Goal: Transaction & Acquisition: Purchase product/service

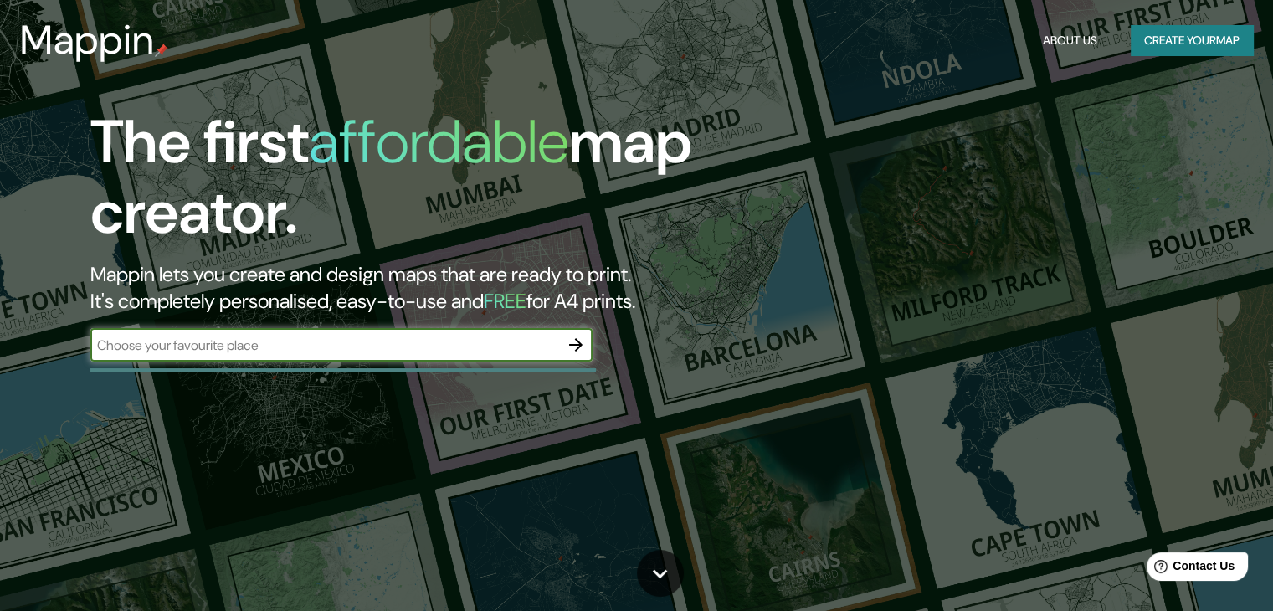
click at [360, 350] on input "text" at bounding box center [324, 345] width 469 height 19
click at [1217, 40] on button "Create your map" at bounding box center [1191, 40] width 122 height 31
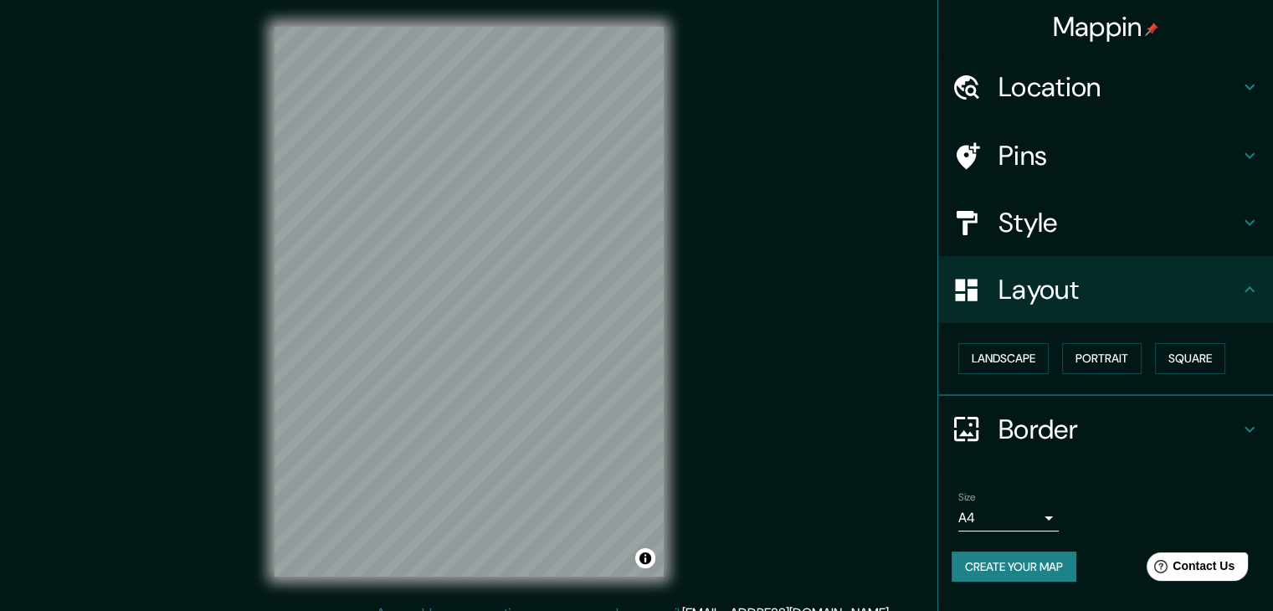
click at [1038, 87] on h4 "Location" at bounding box center [1118, 86] width 241 height 33
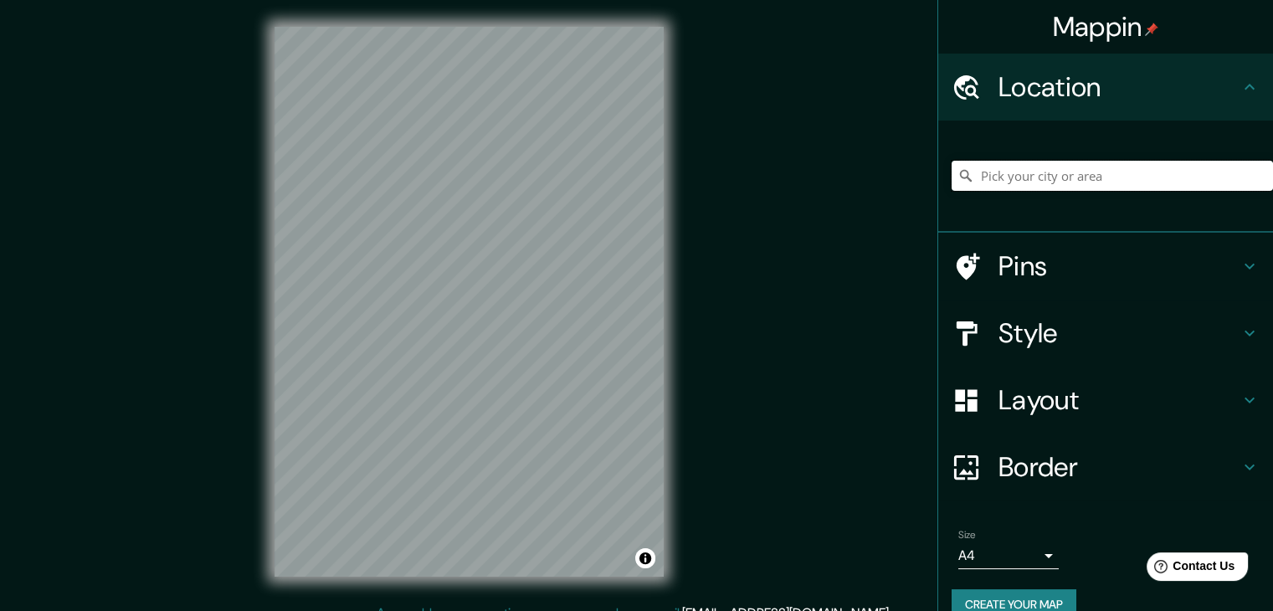
click at [982, 172] on input "Pick your city or area" at bounding box center [1111, 176] width 321 height 30
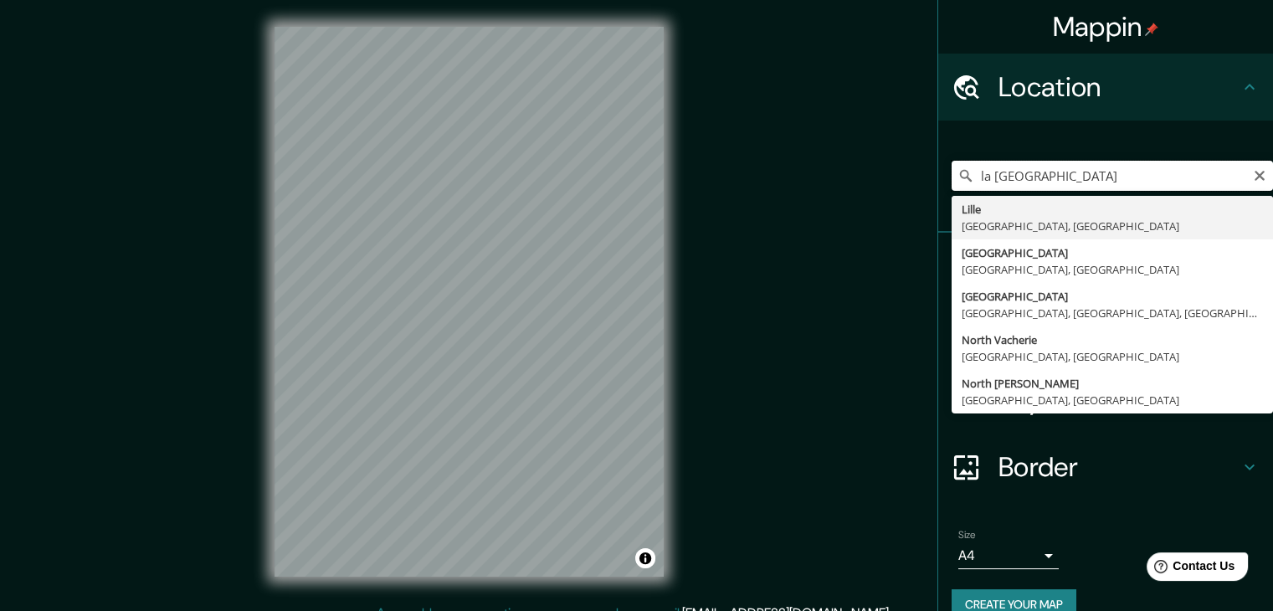
click at [981, 179] on input "la [GEOGRAPHIC_DATA]" at bounding box center [1111, 176] width 321 height 30
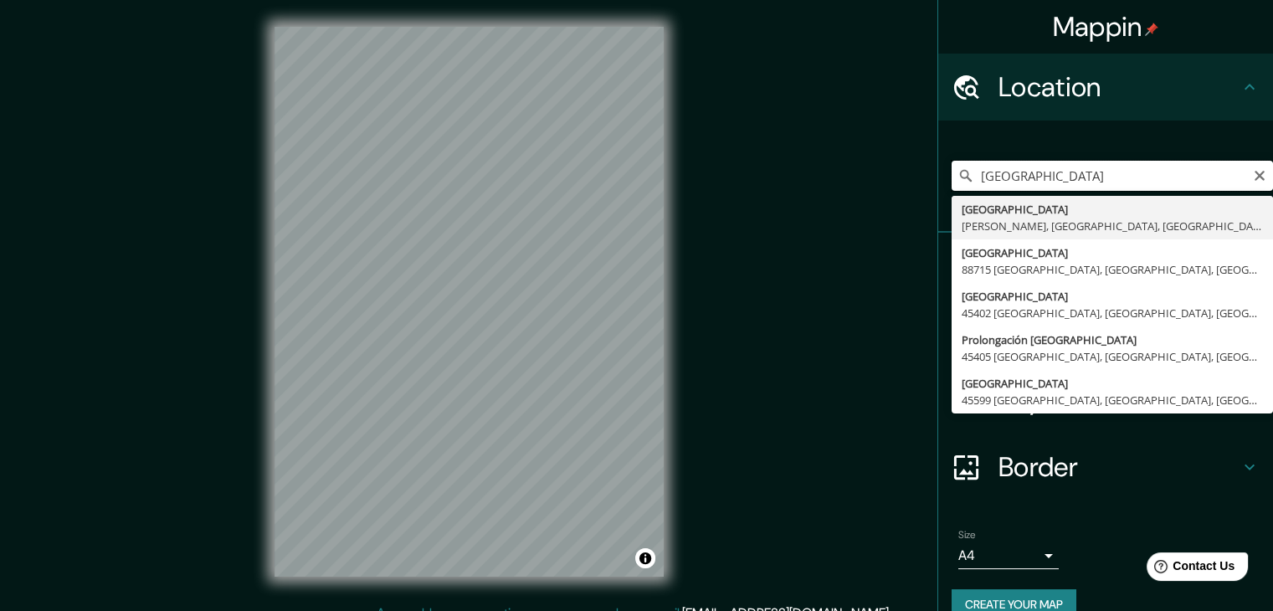
click at [1043, 185] on input "[GEOGRAPHIC_DATA]" at bounding box center [1111, 176] width 321 height 30
click at [966, 177] on input "[GEOGRAPHIC_DATA]" at bounding box center [1111, 176] width 321 height 30
drag, startPoint x: 1041, startPoint y: 173, endPoint x: 917, endPoint y: 172, distance: 123.8
click at [916, 173] on div "Mappin Location [GEOGRAPHIC_DATA] [GEOGRAPHIC_DATA] [GEOGRAPHIC_DATA], [GEOGRAP…" at bounding box center [636, 315] width 1273 height 630
paste input "[GEOGRAPHIC_DATA], [GEOGRAPHIC_DATA]"
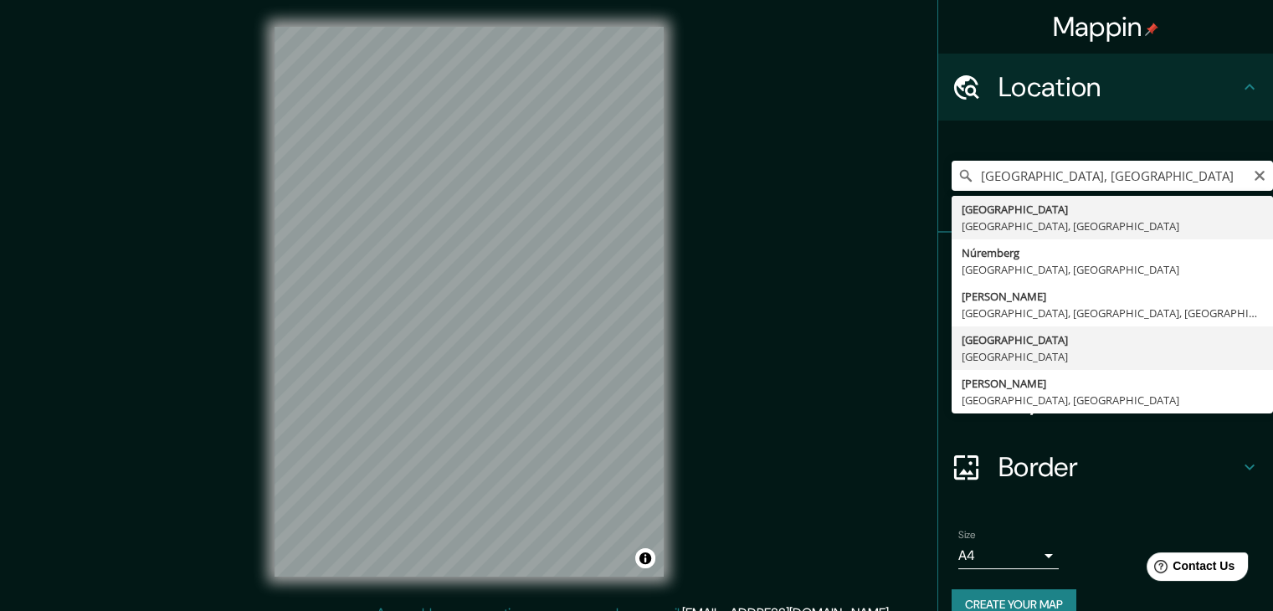
type input "[GEOGRAPHIC_DATA], [GEOGRAPHIC_DATA]"
